Goal: Task Accomplishment & Management: Use online tool/utility

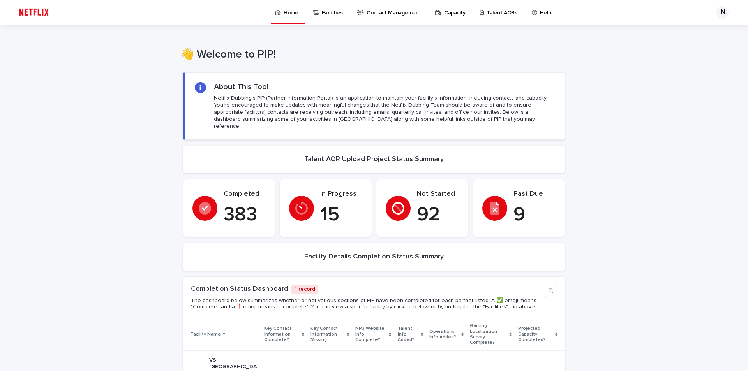
click at [489, 13] on p "Talent AORs" at bounding box center [501, 8] width 31 height 16
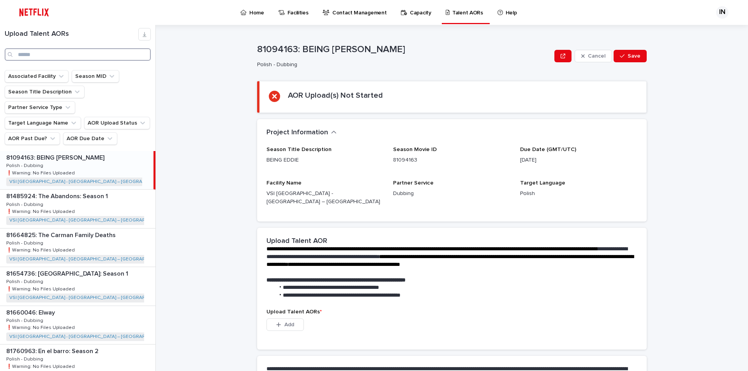
click at [62, 57] on input "Search" at bounding box center [78, 54] width 146 height 12
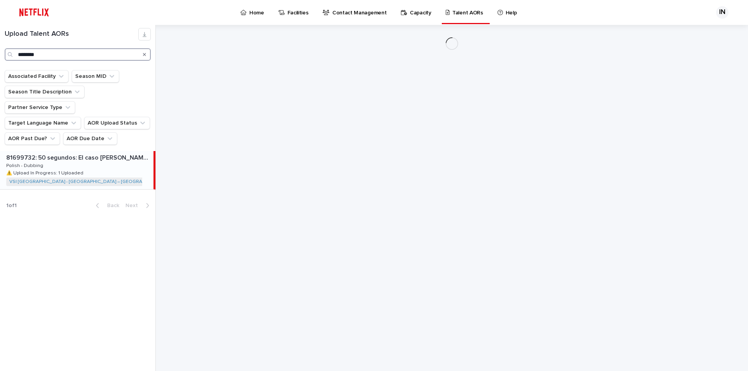
click at [83, 49] on input "********" at bounding box center [78, 54] width 146 height 12
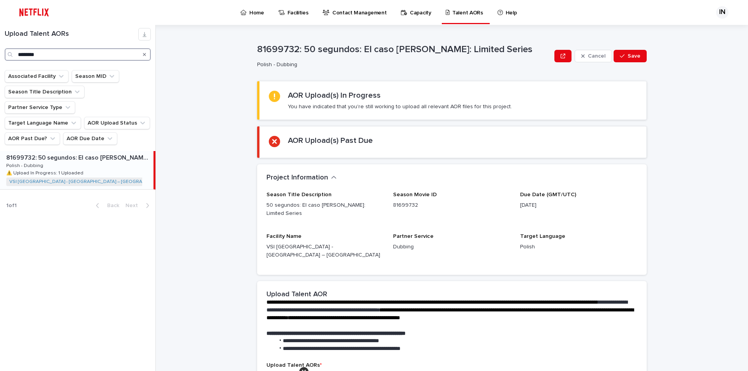
type input "********"
click at [83, 153] on p "81699732: 50 segundos: El caso [PERSON_NAME]: Limited Series" at bounding box center [79, 157] width 146 height 9
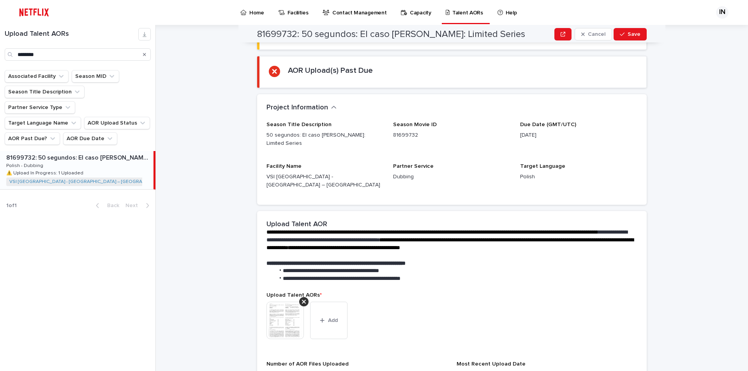
scroll to position [71, 0]
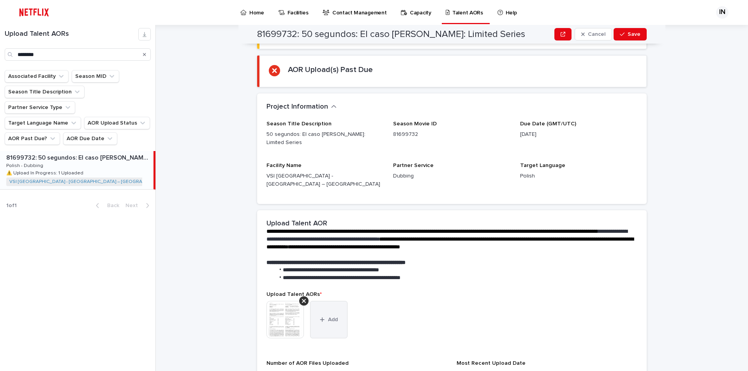
click at [332, 303] on button "Add" at bounding box center [328, 319] width 37 height 37
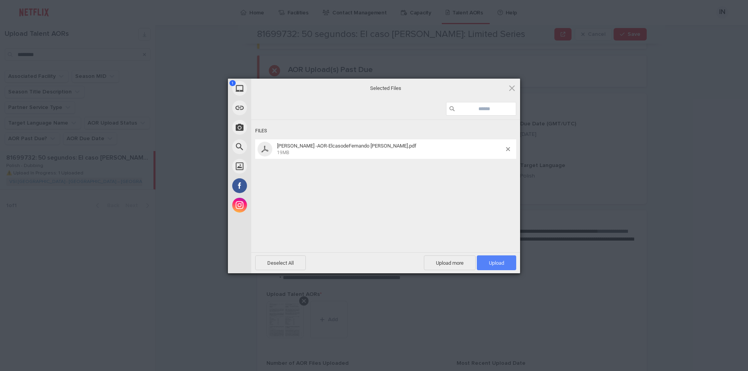
click at [501, 258] on span "Upload 1" at bounding box center [496, 262] width 39 height 15
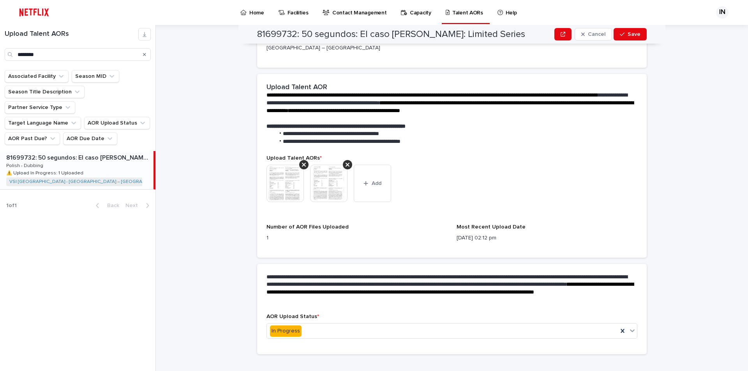
scroll to position [211, 0]
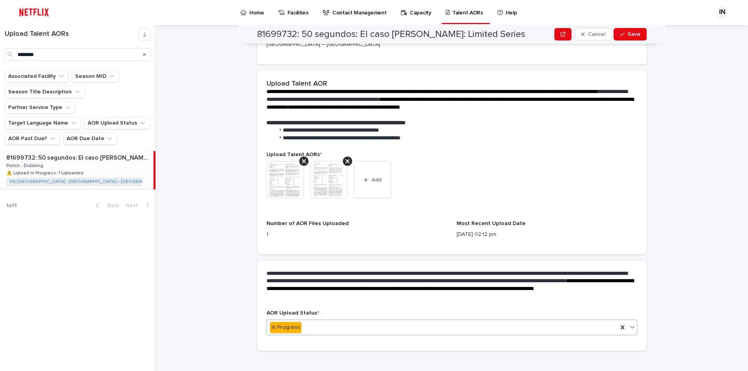
click at [322, 321] on div "In Progress" at bounding box center [442, 327] width 351 height 13
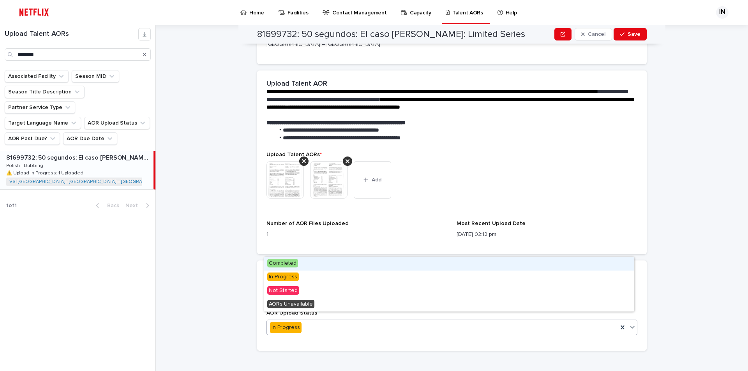
click at [292, 264] on span "Completed" at bounding box center [282, 263] width 31 height 9
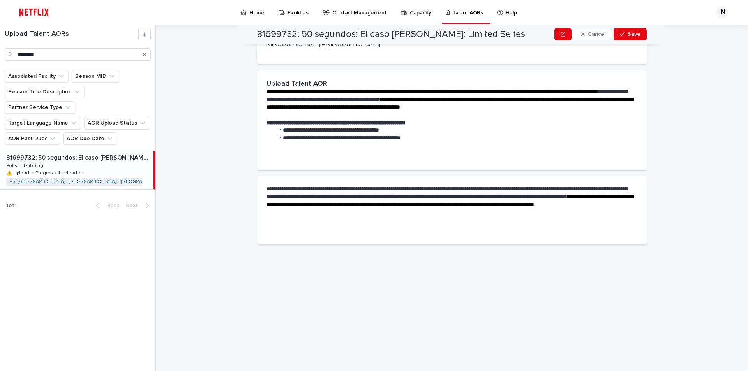
scroll to position [0, 0]
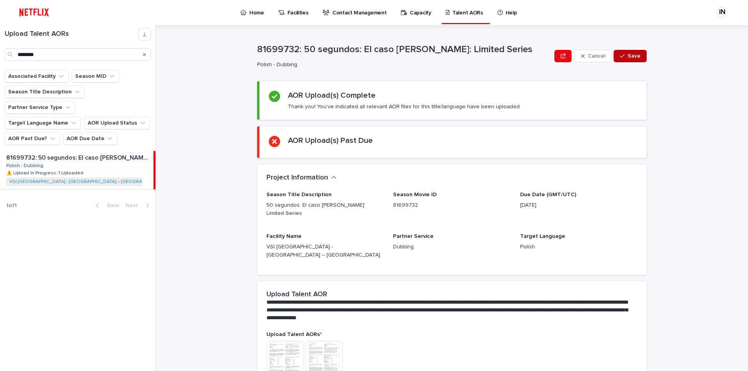
click at [632, 54] on span "Save" at bounding box center [633, 55] width 13 height 5
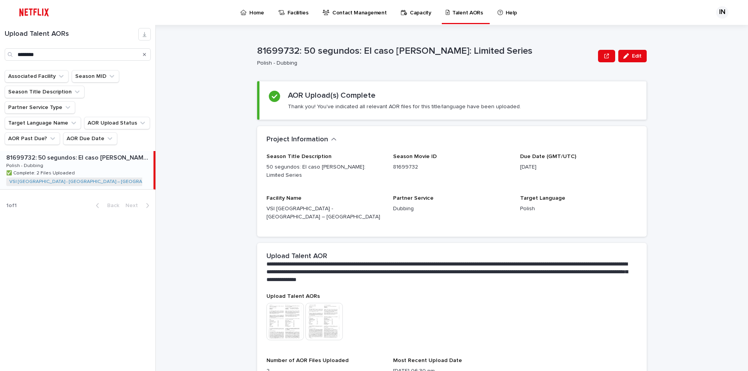
click at [246, 16] on div "Home" at bounding box center [253, 8] width 28 height 16
